Goal: Go to known website: Access a specific website the user already knows

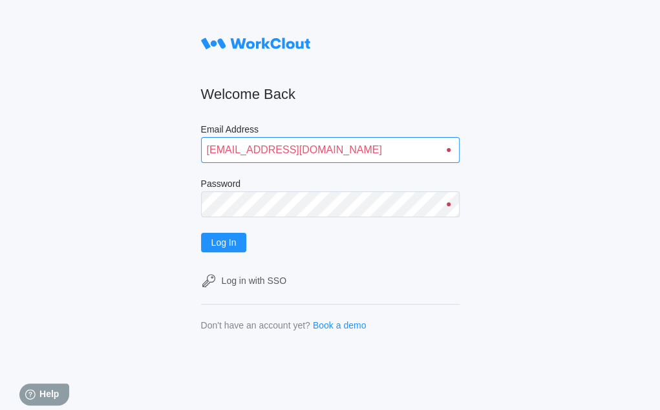
type input "quadristi@simcona.com"
